Goal: Task Accomplishment & Management: Use online tool/utility

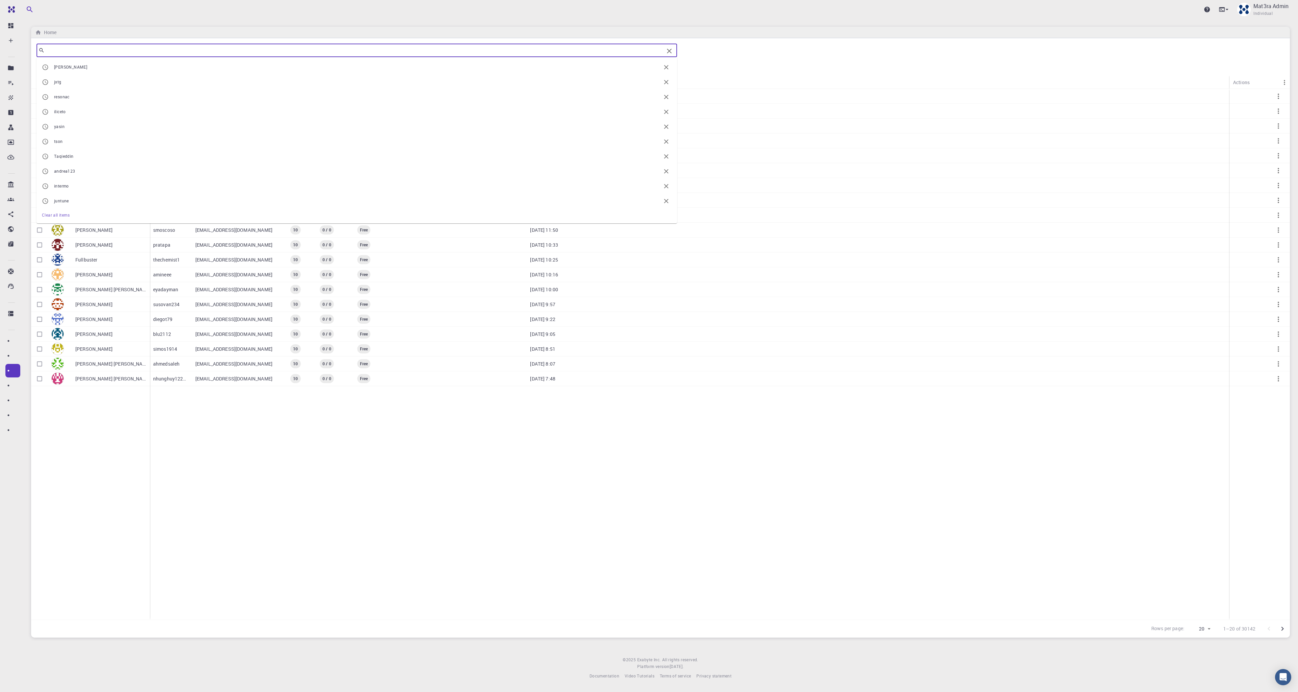
click at [158, 49] on input "text" at bounding box center [354, 50] width 619 height 9
click at [147, 66] on span "[PERSON_NAME]" at bounding box center [357, 67] width 607 height 7
type input "[PERSON_NAME]"
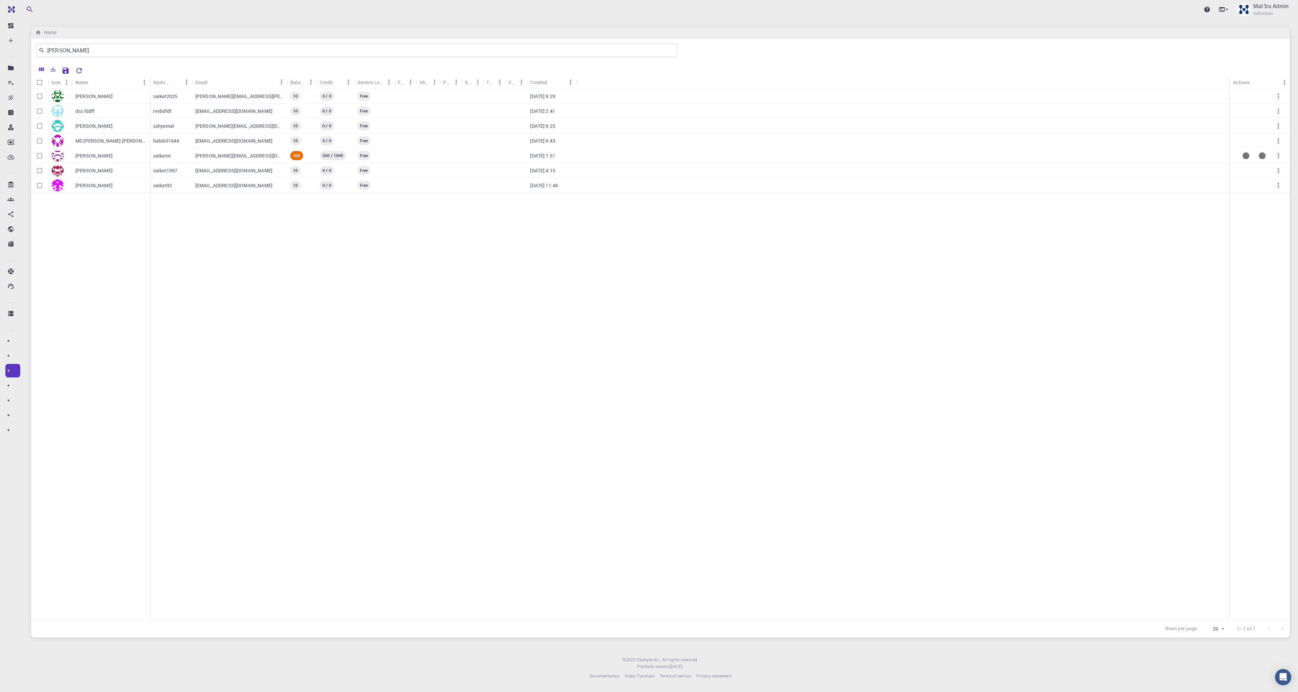
click at [131, 157] on div "[PERSON_NAME]" at bounding box center [111, 155] width 78 height 15
click at [110, 158] on p "[PERSON_NAME]" at bounding box center [93, 155] width 37 height 7
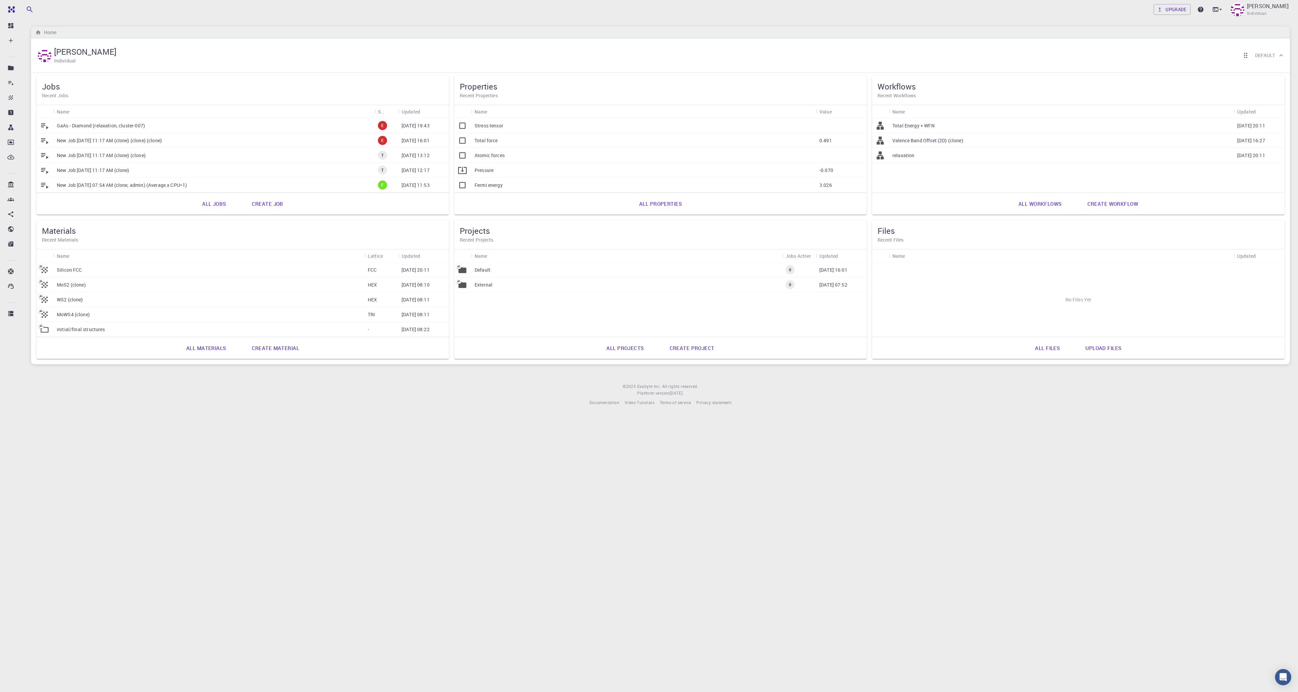
click at [1051, 203] on link "All workflows" at bounding box center [1040, 204] width 58 height 16
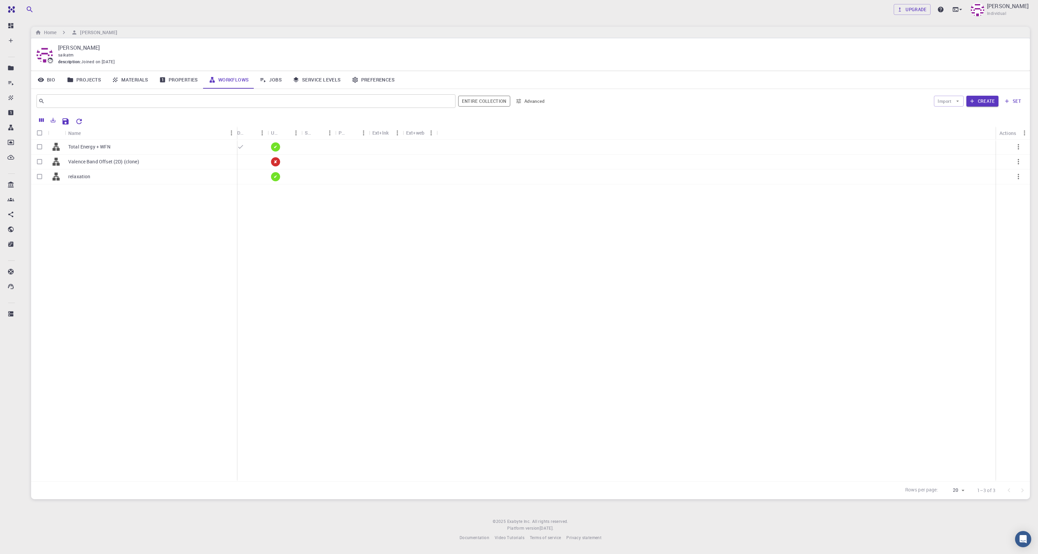
drag, startPoint x: 98, startPoint y: 130, endPoint x: 237, endPoint y: 138, distance: 138.5
click at [237, 138] on div "Name" at bounding box center [237, 132] width 7 height 13
click at [123, 149] on div "Total Energy + WFN" at bounding box center [151, 147] width 172 height 15
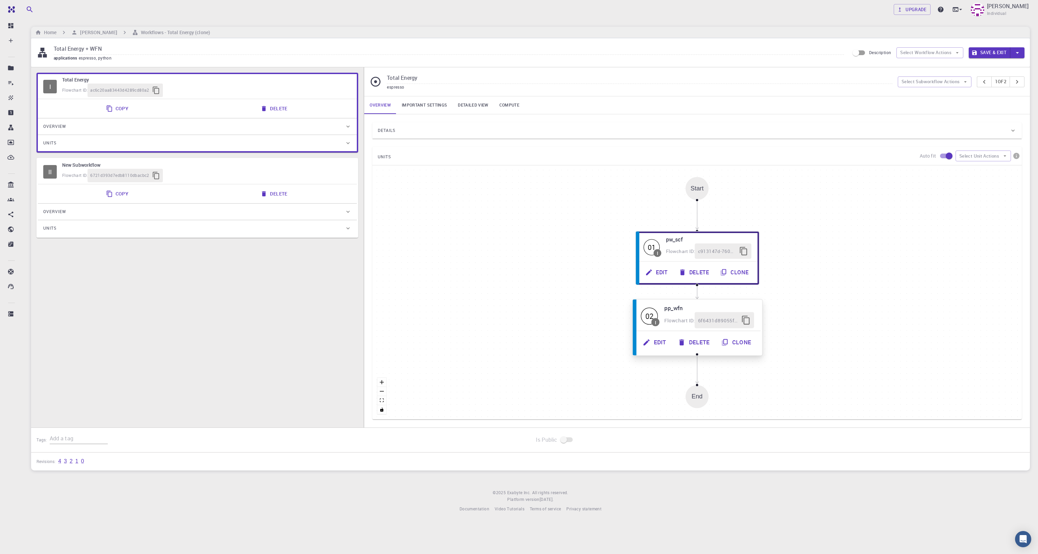
click at [657, 342] on button "Edit" at bounding box center [655, 342] width 35 height 16
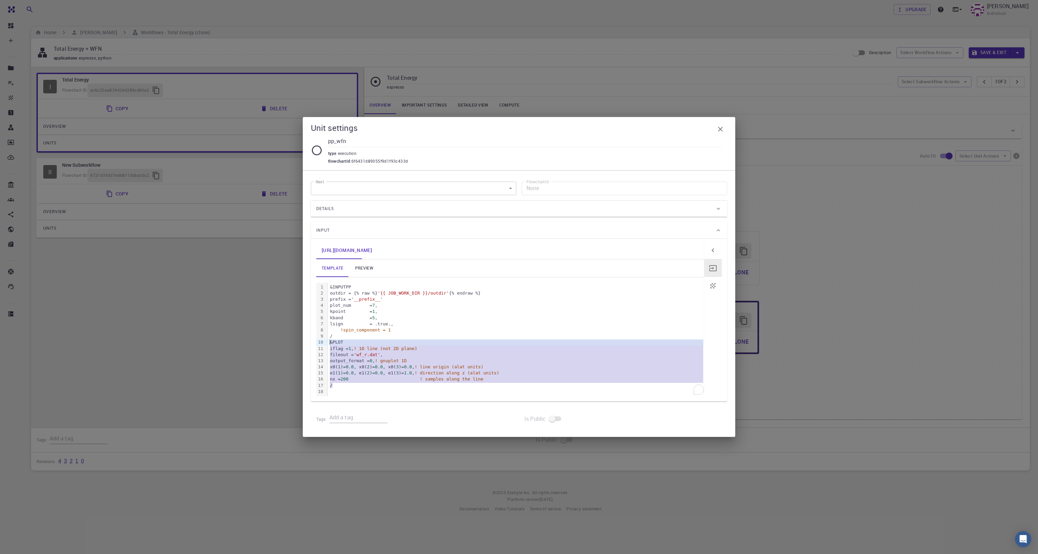
drag, startPoint x: 342, startPoint y: 387, endPoint x: 309, endPoint y: 341, distance: 56.6
click at [309, 341] on div "Next ​ Next FlowchartId None FlowchartId Details Application Name Quantum Espre…" at bounding box center [519, 303] width 433 height 267
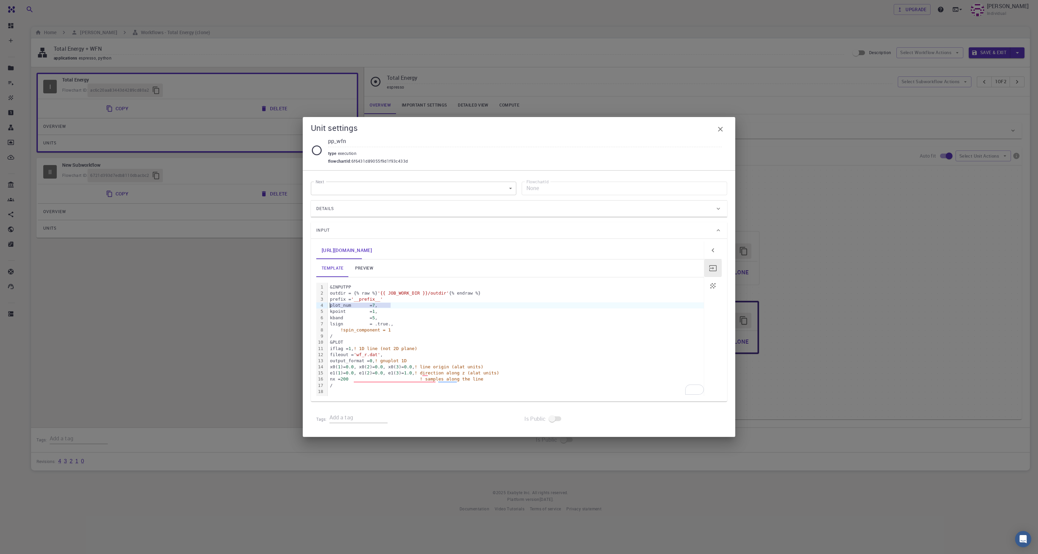
drag, startPoint x: 403, startPoint y: 305, endPoint x: 301, endPoint y: 305, distance: 102.4
click at [301, 305] on div "Unit settings pp_wfn type execution flowchartId : 6f6431d89055f9d1f93c433d Next…" at bounding box center [519, 277] width 1038 height 554
drag, startPoint x: 394, startPoint y: 310, endPoint x: 319, endPoint y: 310, distance: 75.4
click at [319, 310] on div "99 1 2 3 4 5 6 7 8 9 10 11 12 13 14 15 16 17 18 › &INPUTPP outdir = {% raw %} '…" at bounding box center [510, 340] width 388 height 114
drag, startPoint x: 404, startPoint y: 316, endPoint x: 322, endPoint y: 317, distance: 81.4
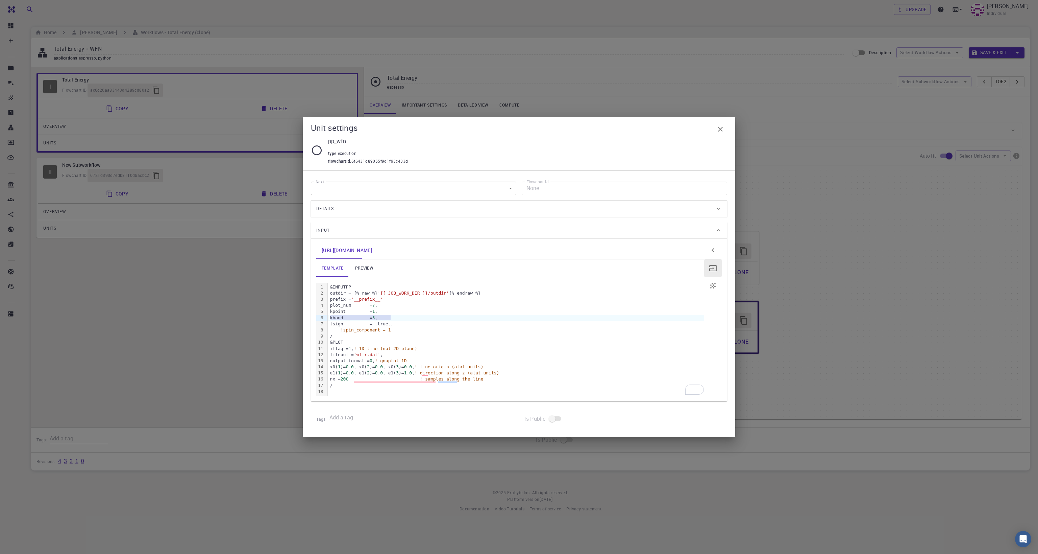
click at [322, 317] on div "99 1 2 3 4 5 6 7 8 9 10 11 12 13 14 15 16 17 18 › &INPUTPP outdir = {% raw %} '…" at bounding box center [510, 340] width 388 height 114
click at [398, 318] on div "kband = 5 ," at bounding box center [516, 318] width 376 height 6
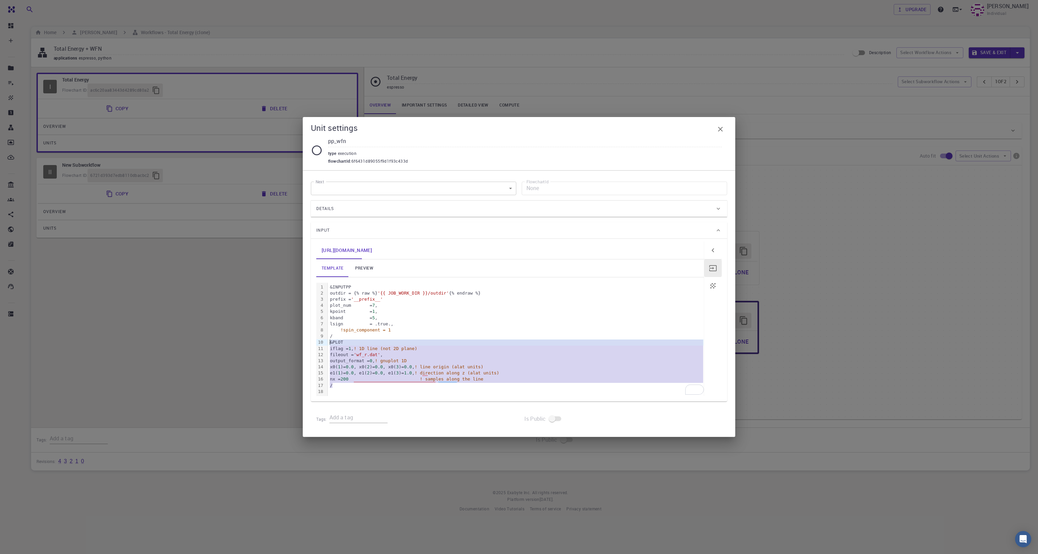
drag, startPoint x: 334, startPoint y: 386, endPoint x: 316, endPoint y: 343, distance: 46.5
click at [316, 343] on div "[URL][DOMAIN_NAME] template preview 99 1 2 3 4 5 6 7 8 9 10 11 12 13 14 15 16 1…" at bounding box center [519, 320] width 416 height 163
click at [371, 369] on div "x0( 1 )= 0.0 , x0( 2 )= 0.0 , x0( 3 )= 0.0 , ! line origin (alat units)" at bounding box center [516, 367] width 376 height 6
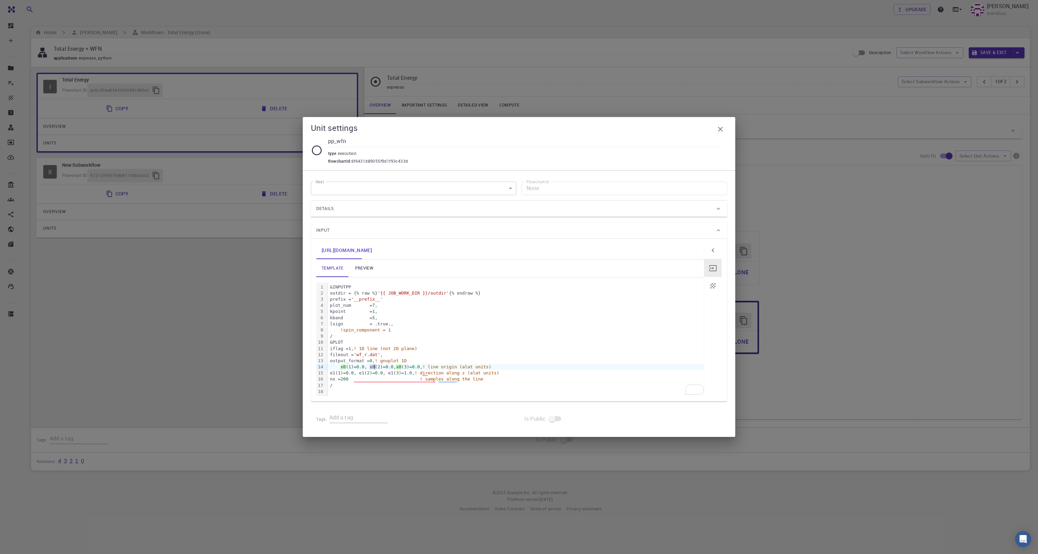
click at [371, 369] on div "x0 ( 1 )= 0.0 , x0( 2 )= 0.0 , x0 ( 3 )= 0.0 , ! line origin (alat units)" at bounding box center [516, 367] width 376 height 6
click at [371, 369] on div "x0( 1 )= 0.0 , x0( 2 )= 0.0 , x0( 3 )= 0.0 , ! line origin (alat units)" at bounding box center [516, 367] width 376 height 6
click at [374, 373] on div "e1( 1 )= 0.0 , e1( 2 )= 0.0 , e1( 3 )= 1.0 , ! direction along z (alat units)" at bounding box center [516, 373] width 376 height 6
click at [374, 373] on div "e1( 1 )= 0.0 , e1 ( 2 ) = 0.0 , e1( 3 )= 1.0 , ! direction along z (alat units)" at bounding box center [516, 373] width 376 height 6
click at [374, 373] on div "e1( 1 )= 0.0 , e1( 2 )= 0.0 , e1( 3 )= 1.0 , ! direction along z (alat units)" at bounding box center [516, 373] width 376 height 6
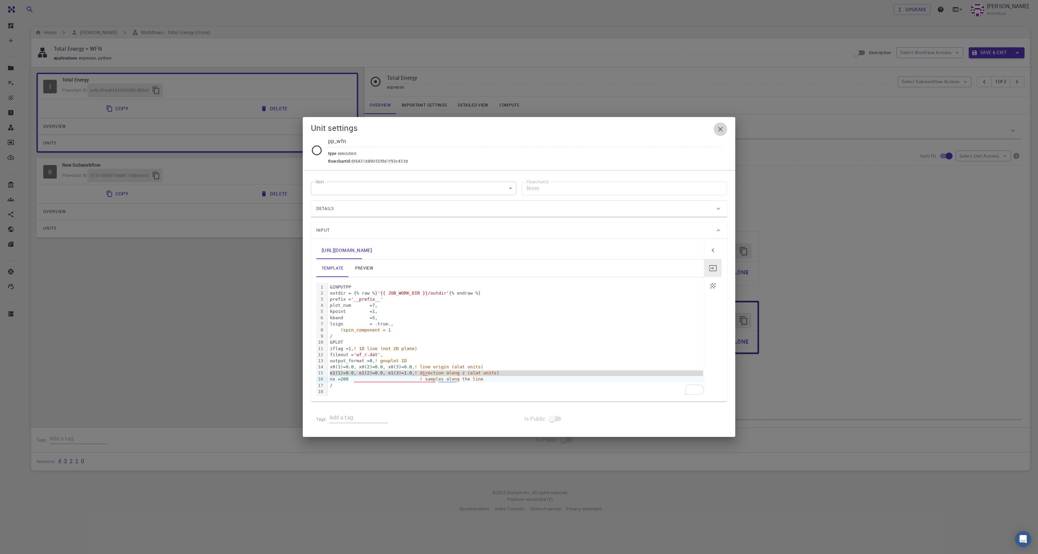
click at [715, 129] on button "button" at bounding box center [721, 129] width 14 height 14
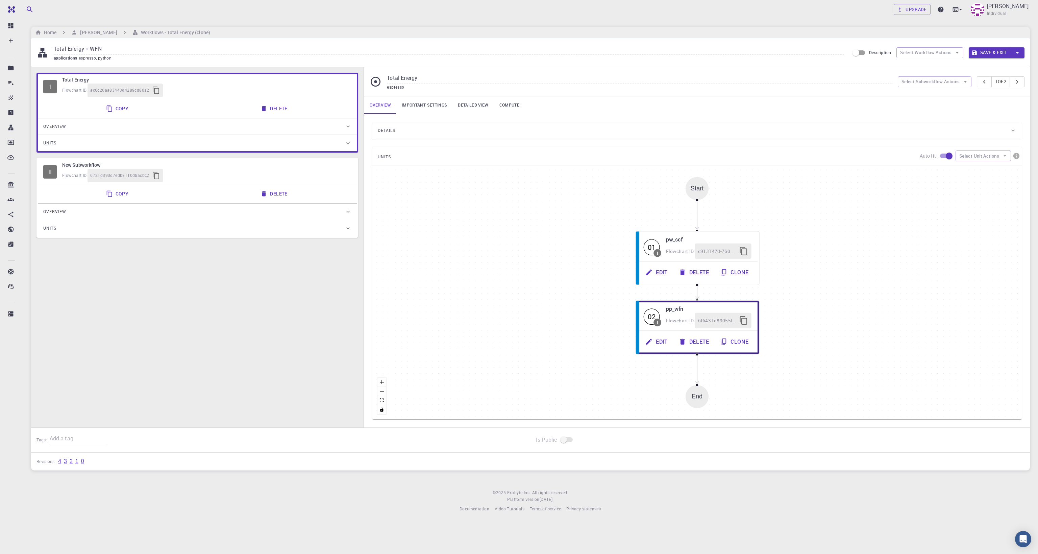
click at [247, 173] on div "Flowchart ID: 6721d393d7edb8110dbacbc2" at bounding box center [206, 176] width 289 height 14
type input "New Subworkflow"
type input "python"
type input "3.8.6"
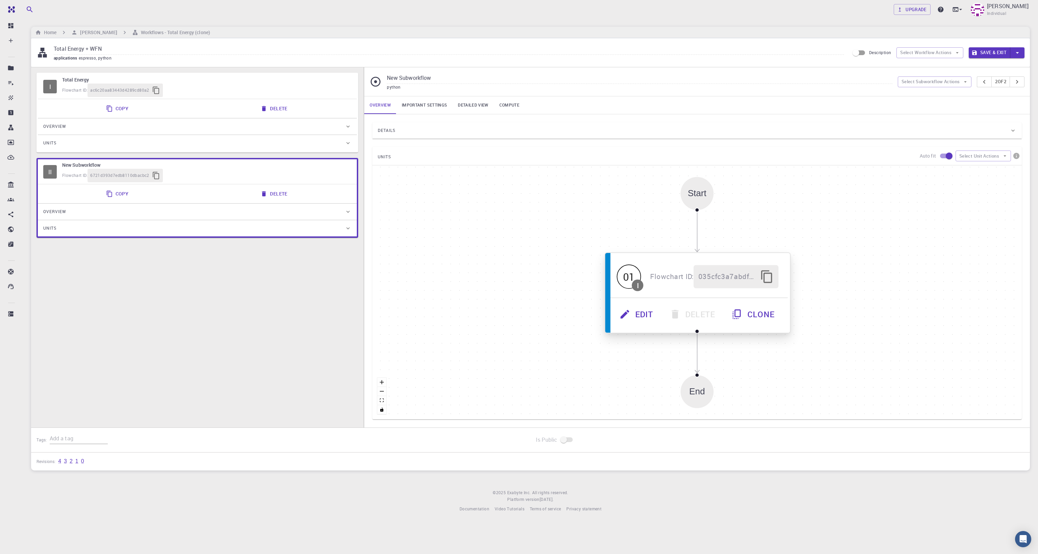
click at [636, 315] on button "Edit" at bounding box center [637, 313] width 50 height 23
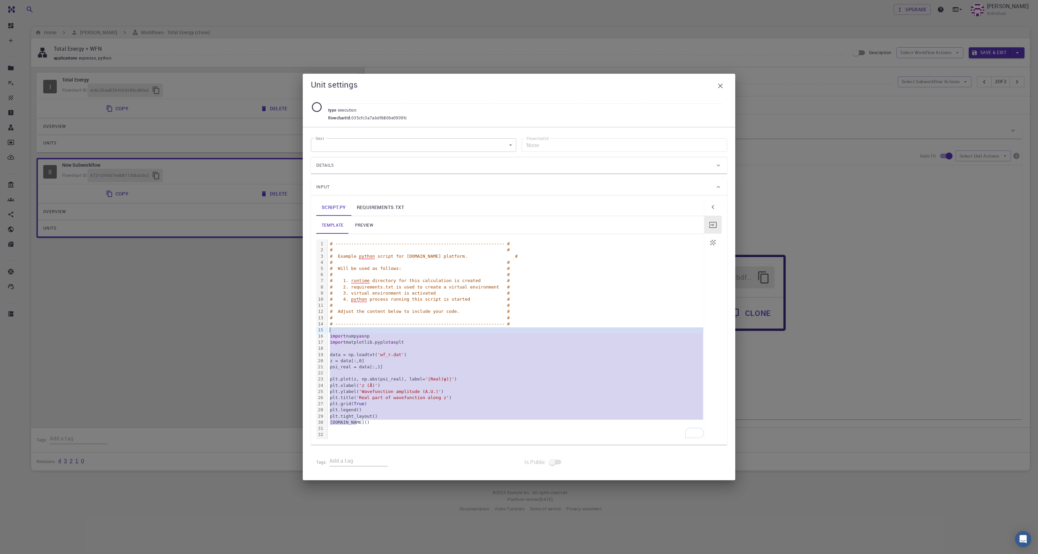
drag, startPoint x: 367, startPoint y: 425, endPoint x: 284, endPoint y: 329, distance: 126.5
click at [284, 329] on div "Unit settings type execution flowchartId : 035cfc3a7abdf6806e0909fc Next ​ Next…" at bounding box center [519, 277] width 1038 height 554
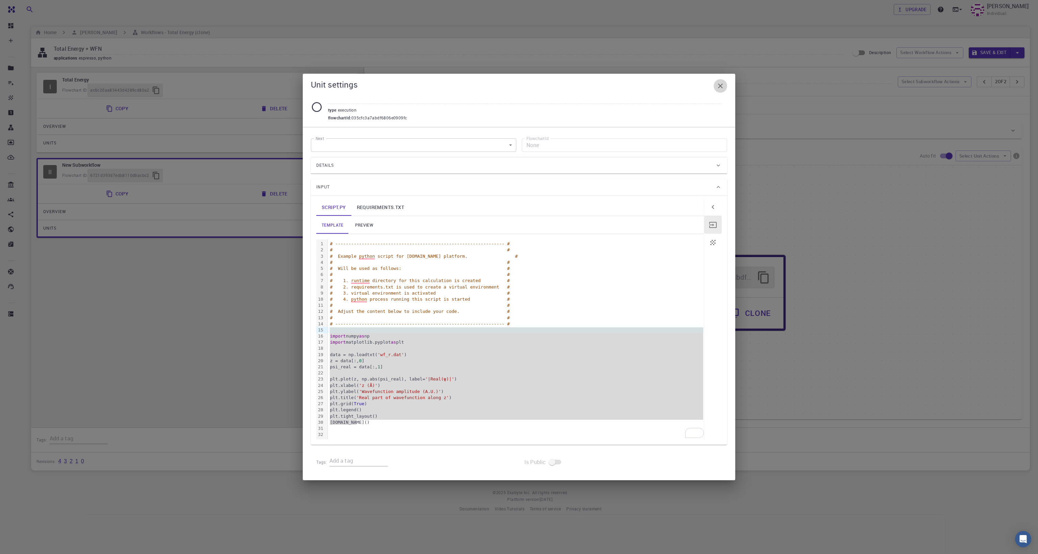
click at [723, 88] on icon "button" at bounding box center [720, 86] width 8 height 8
